Goal: Obtain resource: Download file/media

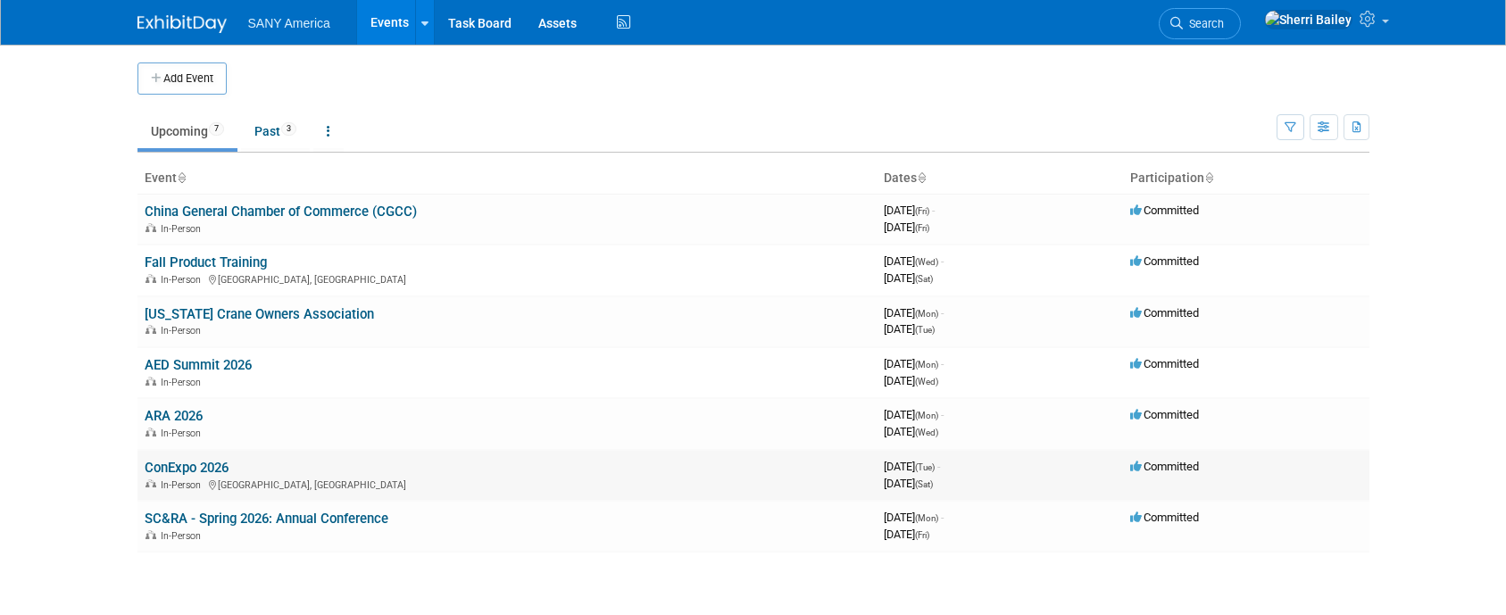
click at [188, 471] on link "ConExpo 2026" at bounding box center [187, 468] width 84 height 16
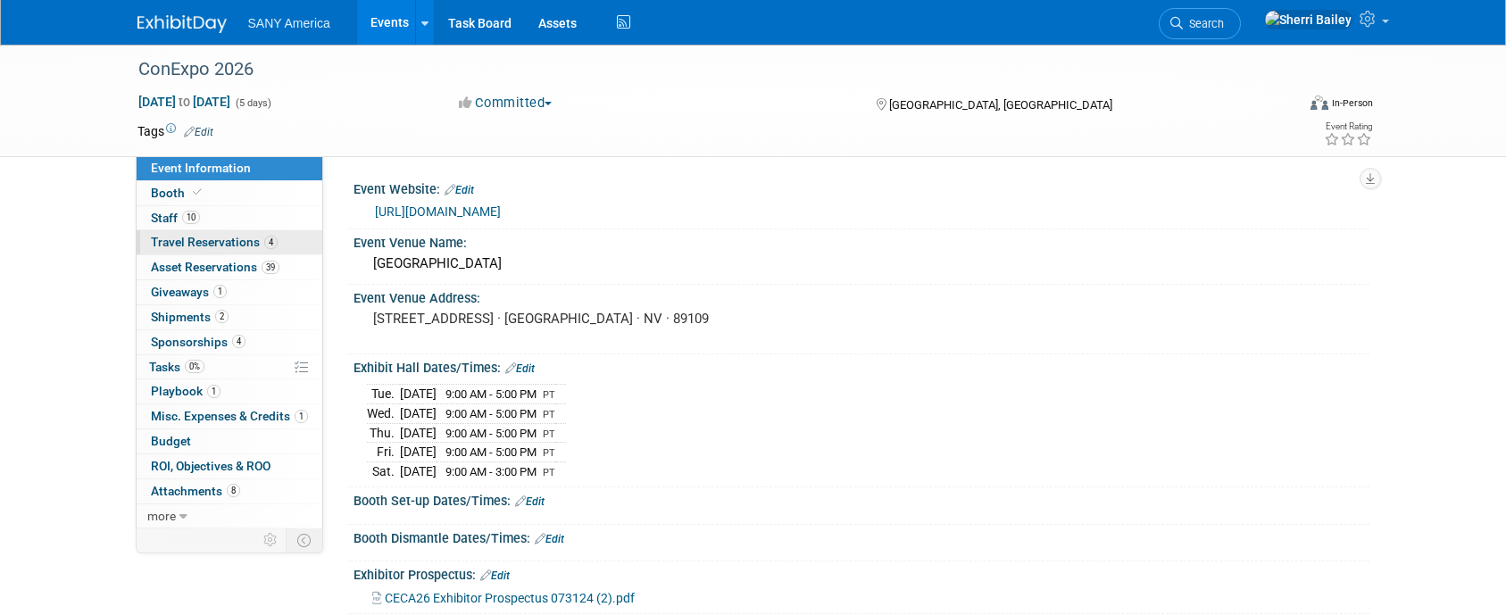
click at [217, 243] on span "Travel Reservations 4" at bounding box center [214, 242] width 127 height 14
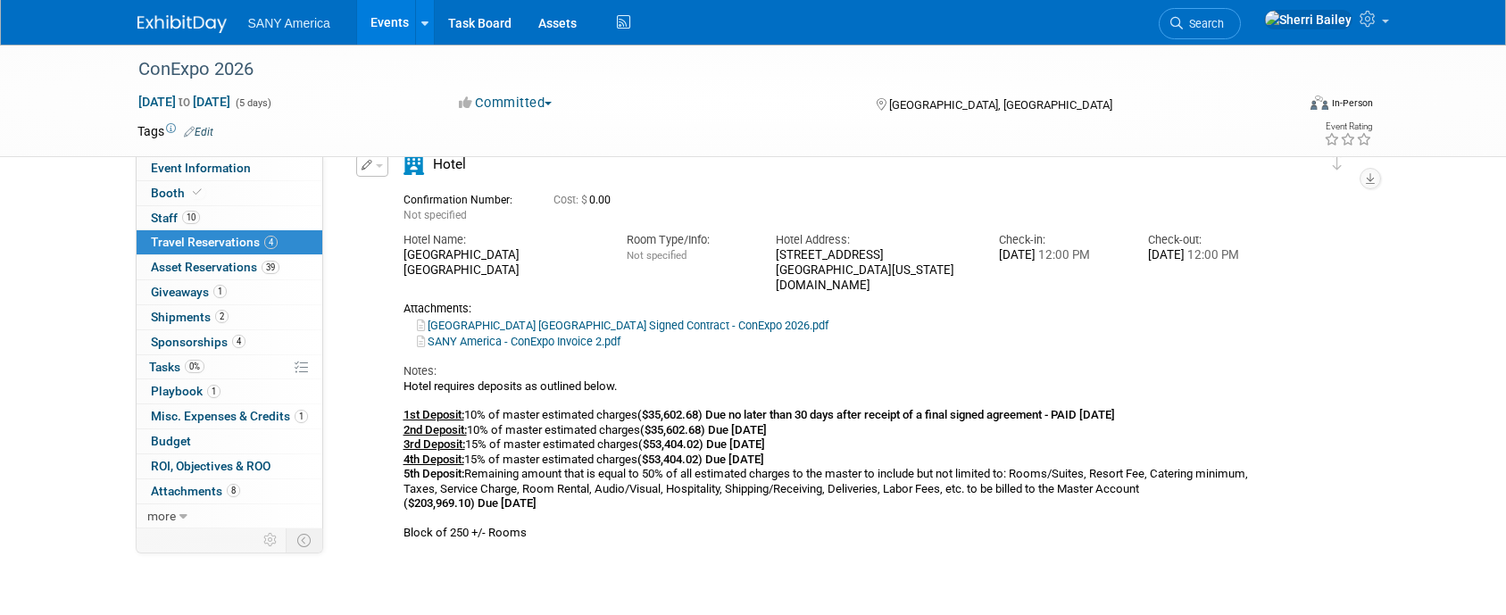
scroll to position [1068, 0]
click at [557, 323] on link "[GEOGRAPHIC_DATA] [GEOGRAPHIC_DATA] Signed Contract - ConExpo 2026.pdf" at bounding box center [623, 322] width 412 height 13
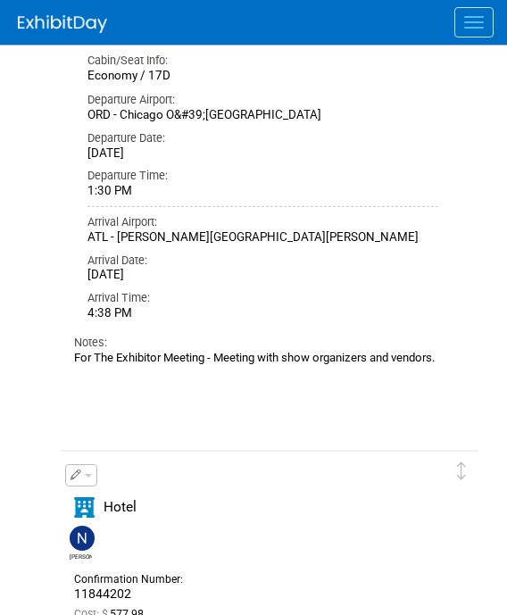
scroll to position [321, 0]
